Goal: Navigation & Orientation: Go to known website

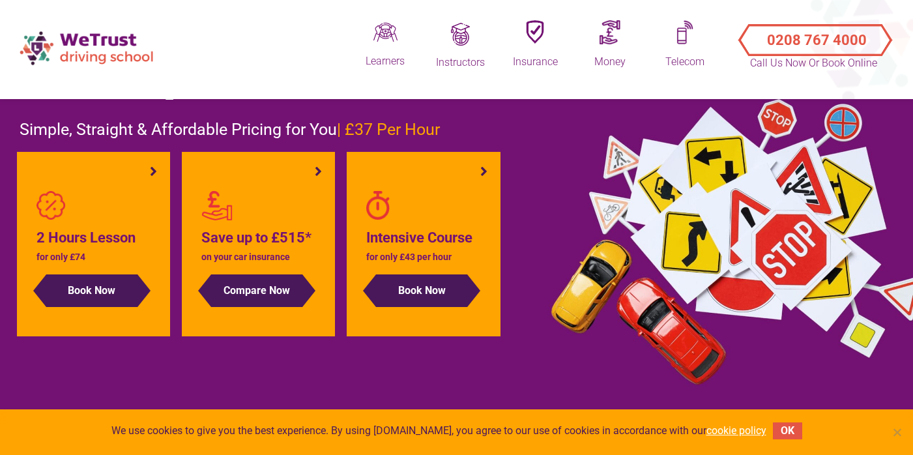
scroll to position [81, 0]
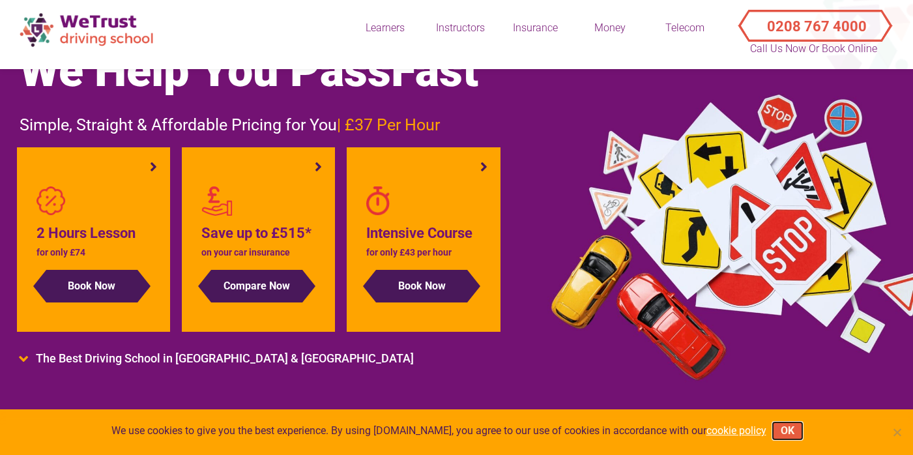
click at [793, 426] on button "OK" at bounding box center [787, 430] width 29 height 17
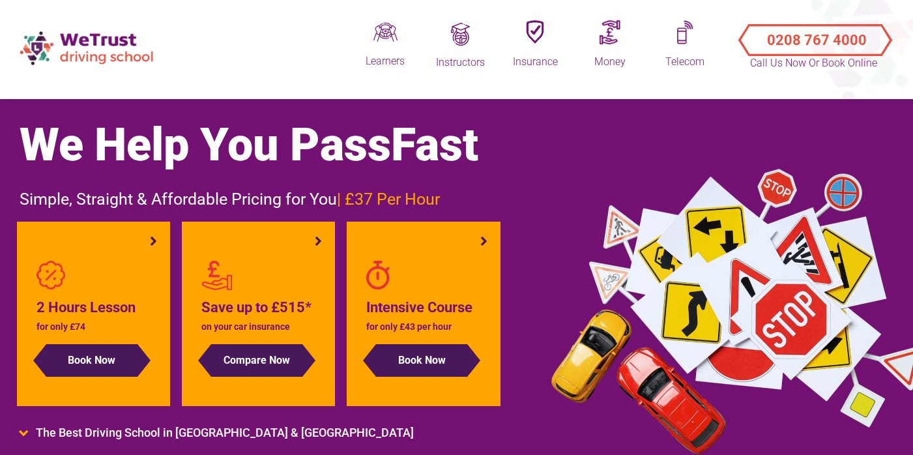
scroll to position [0, 0]
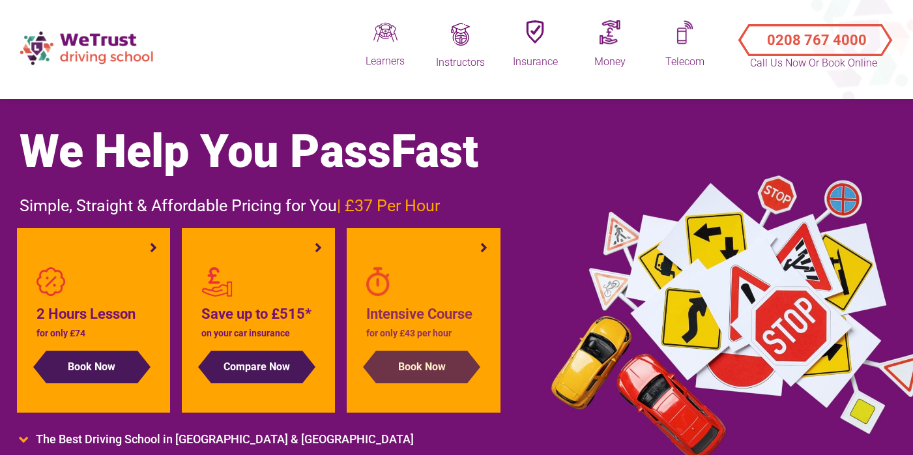
click at [448, 373] on button "Book Now" at bounding box center [421, 366] width 91 height 33
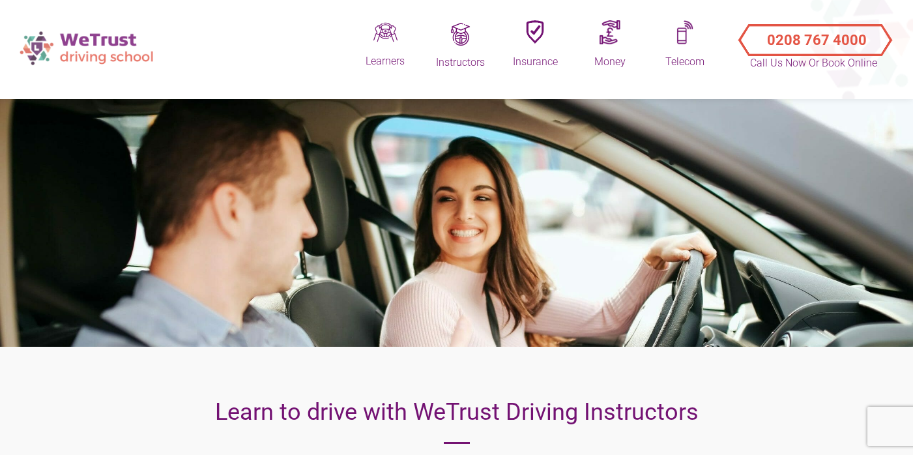
click at [111, 73] on link at bounding box center [88, 48] width 150 height 70
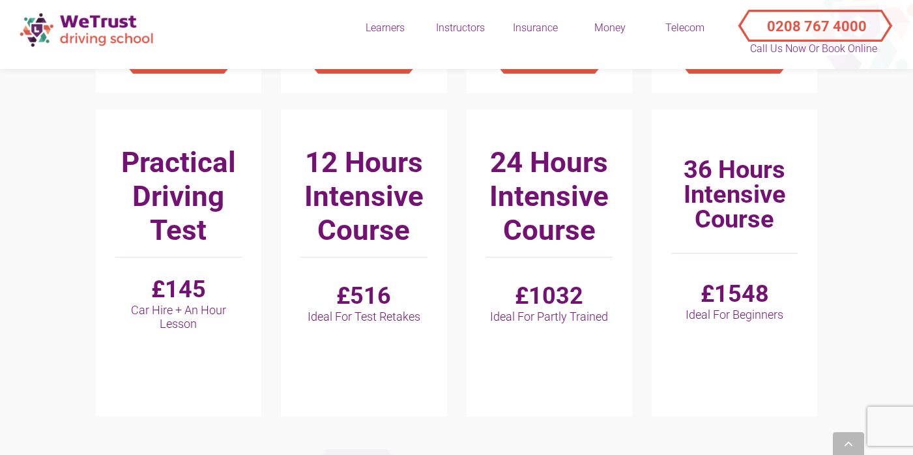
scroll to position [1183, 0]
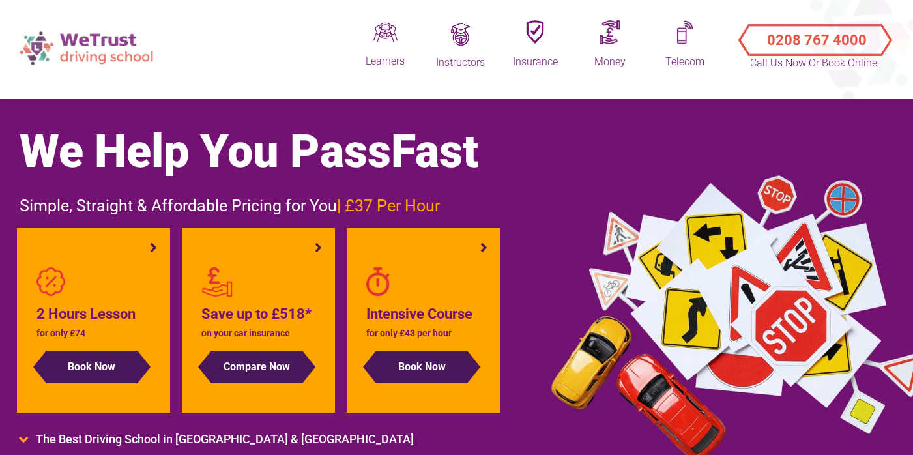
click at [131, 63] on img at bounding box center [88, 48] width 150 height 46
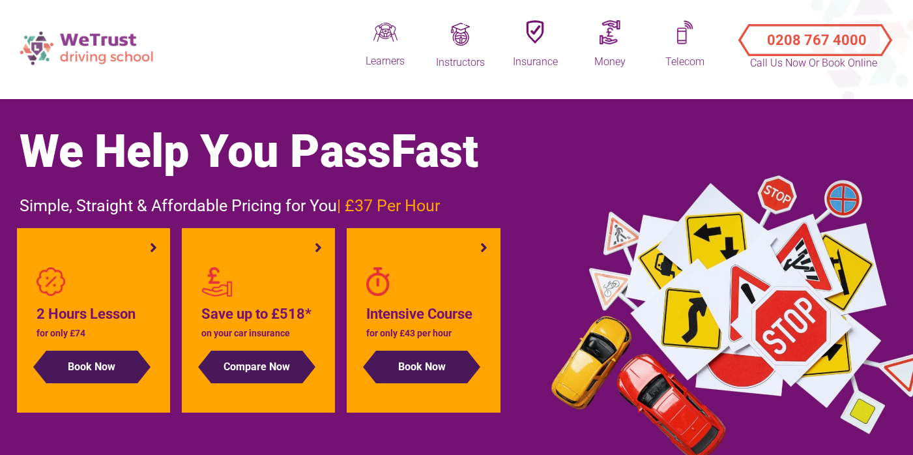
click at [117, 57] on img at bounding box center [88, 48] width 150 height 46
click at [109, 50] on img at bounding box center [88, 48] width 150 height 46
